Goal: Information Seeking & Learning: Understand process/instructions

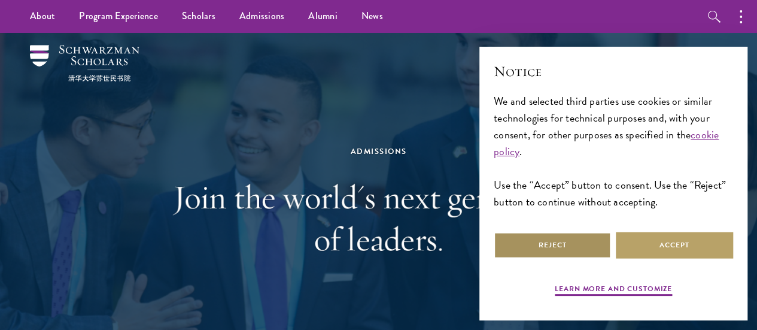
click at [569, 238] on button "Reject" at bounding box center [552, 245] width 117 height 27
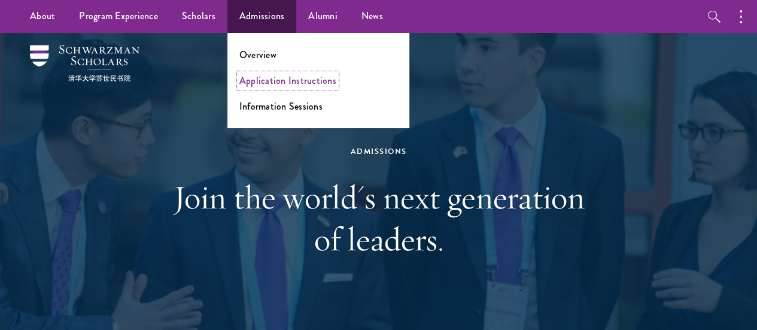
click at [279, 86] on link "Application Instructions" at bounding box center [287, 81] width 97 height 14
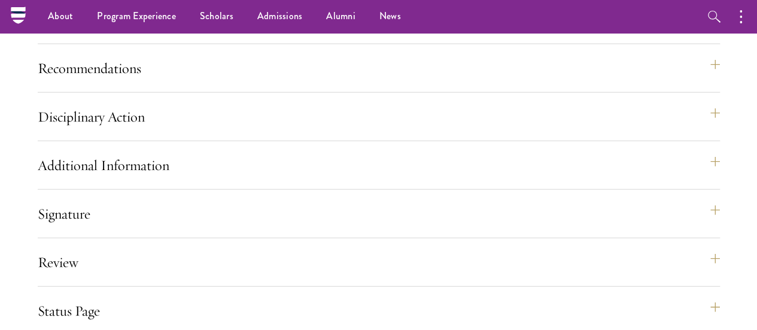
scroll to position [1291, 0]
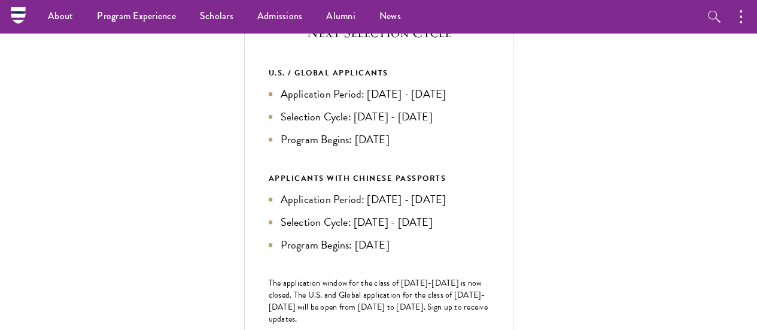
scroll to position [452, 0]
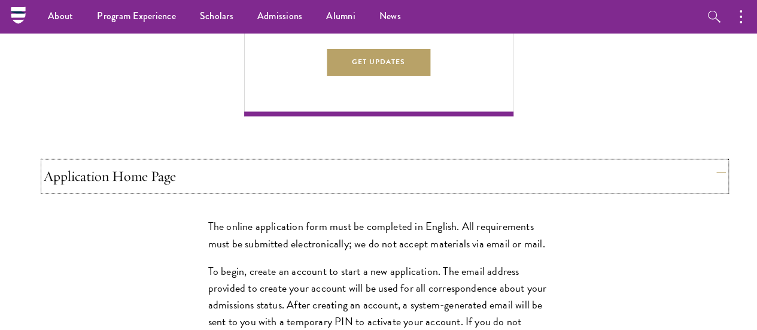
scroll to position [759, 0]
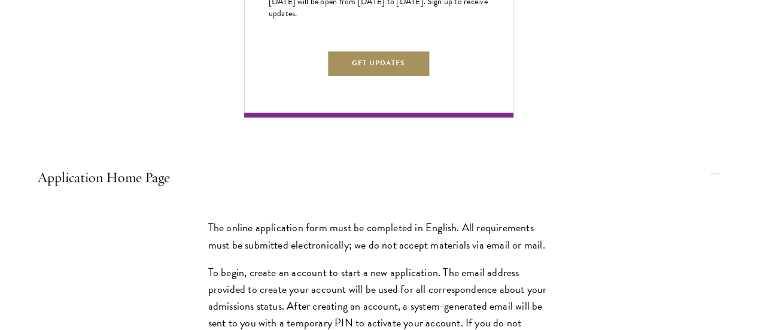
click at [431, 77] on button "Get Updates" at bounding box center [379, 63] width 104 height 27
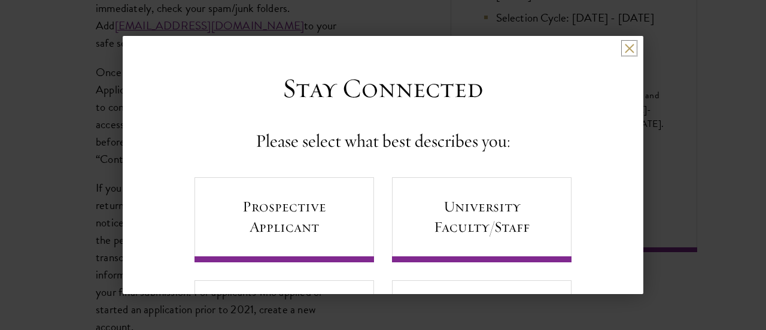
click at [624, 48] on button at bounding box center [629, 48] width 10 height 10
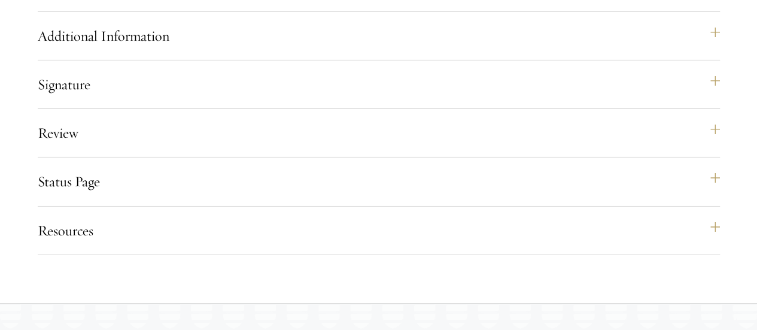
scroll to position [2005, 0]
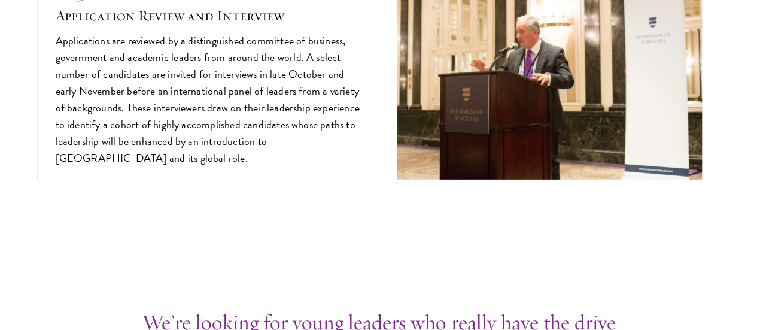
scroll to position [4011, 0]
